Goal: Task Accomplishment & Management: Manage account settings

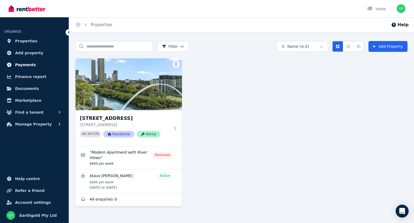
click at [16, 64] on span "Payments" at bounding box center [25, 64] width 21 height 6
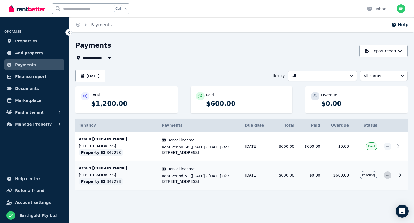
click at [385, 173] on span "button" at bounding box center [388, 175] width 8 height 8
click at [368, 201] on span "Mark as paid" at bounding box center [370, 200] width 35 height 6
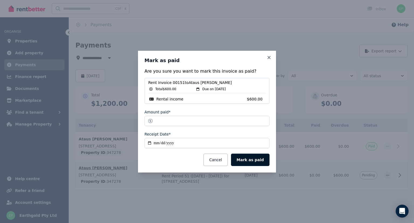
click at [252, 159] on button "Mark as paid" at bounding box center [250, 159] width 39 height 12
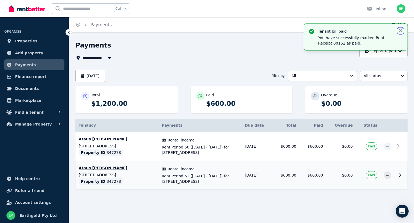
click at [400, 30] on icon "button" at bounding box center [400, 30] width 3 height 3
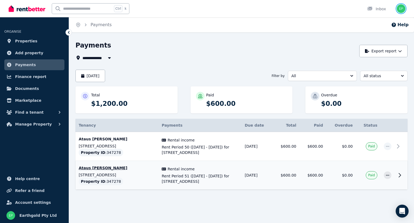
click at [398, 11] on img "button" at bounding box center [401, 8] width 9 height 9
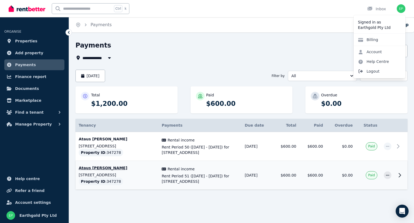
click at [377, 72] on span "Logout" at bounding box center [380, 71] width 52 height 10
